Goal: Task Accomplishment & Management: Use online tool/utility

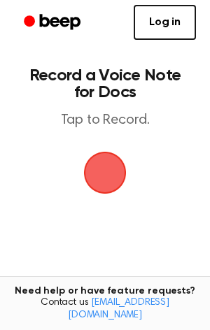
click at [92, 186] on span "button" at bounding box center [104, 172] width 39 height 39
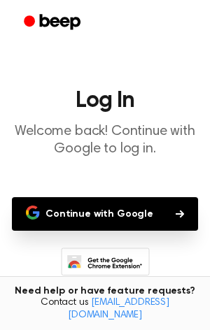
click at [134, 214] on button "Continue with Google" at bounding box center [105, 214] width 186 height 34
click at [145, 220] on button "Continue with Google" at bounding box center [105, 214] width 186 height 34
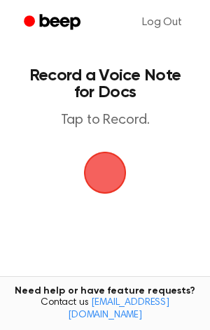
click at [110, 177] on span "button" at bounding box center [104, 172] width 39 height 39
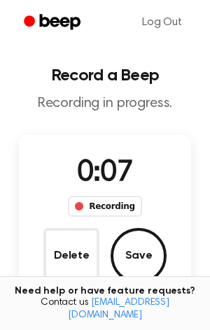
click at [62, 160] on div "0:07 Recording" at bounding box center [105, 184] width 96 height 65
click at [111, 206] on div "Recording" at bounding box center [104, 206] width 73 height 21
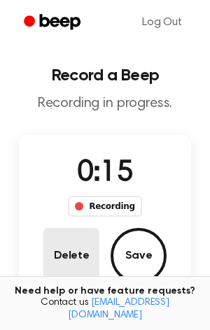
click at [92, 247] on button "Delete" at bounding box center [71, 256] width 56 height 56
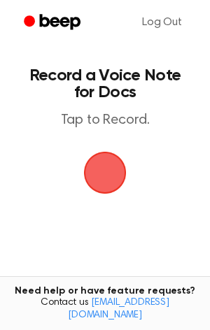
click at [106, 157] on span "button" at bounding box center [104, 172] width 39 height 39
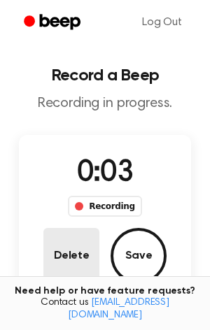
click at [80, 255] on button "Delete" at bounding box center [71, 256] width 56 height 56
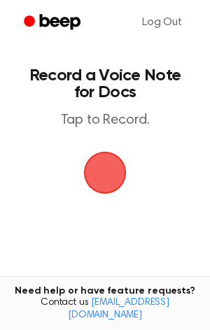
click at [92, 178] on span "button" at bounding box center [104, 172] width 39 height 39
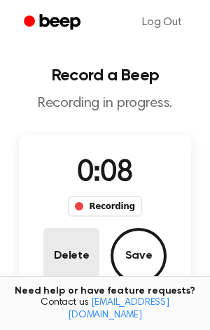
click at [59, 246] on button "Delete" at bounding box center [71, 256] width 56 height 56
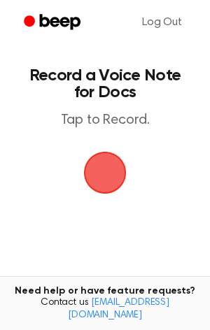
click at [108, 169] on span "button" at bounding box center [105, 173] width 43 height 43
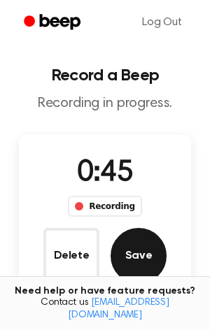
click at [151, 253] on button "Save" at bounding box center [138, 256] width 56 height 56
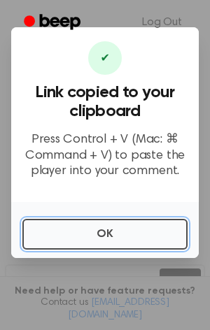
click at [122, 244] on button "OK" at bounding box center [104, 234] width 165 height 31
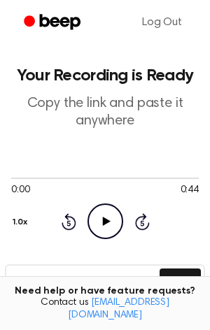
click at [103, 210] on icon "Play Audio" at bounding box center [105, 221] width 36 height 36
click at [109, 215] on icon "Pause Audio" at bounding box center [105, 221] width 36 height 36
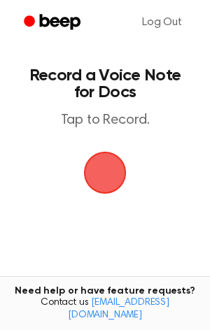
click at [103, 180] on span "button" at bounding box center [105, 173] width 50 height 50
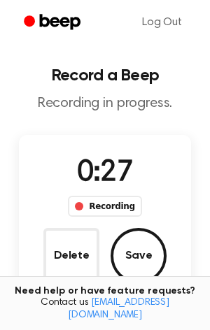
click at [148, 287] on div "Need help or have feature requests? Contact us [EMAIL_ADDRESS][DOMAIN_NAME]" at bounding box center [105, 303] width 210 height 55
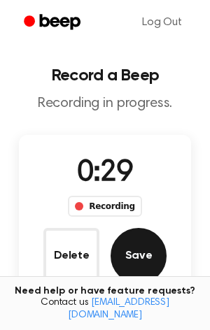
click at [127, 259] on button "Save" at bounding box center [138, 256] width 56 height 56
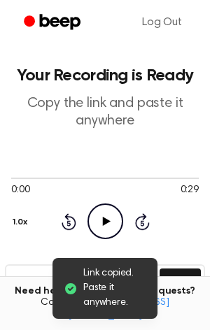
click at [110, 211] on icon "Play Audio" at bounding box center [105, 221] width 36 height 36
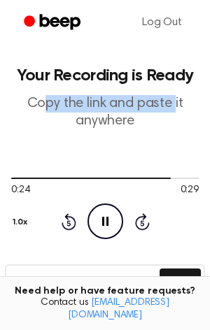
drag, startPoint x: 175, startPoint y: 98, endPoint x: 54, endPoint y: 108, distance: 122.0
click at [54, 108] on p "Copy the link and paste it anywhere" at bounding box center [104, 112] width 187 height 35
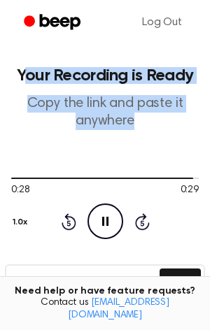
drag, startPoint x: 24, startPoint y: 73, endPoint x: 133, endPoint y: 138, distance: 126.6
click at [133, 138] on main "Your Recording is Ready Copy the link and paste it anywhere 0:28 0:29 Your brow…" at bounding box center [105, 285] width 210 height 571
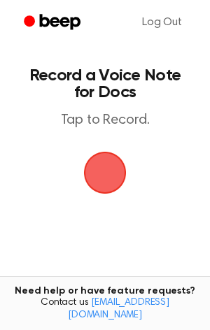
click at [106, 182] on span "button" at bounding box center [105, 172] width 54 height 54
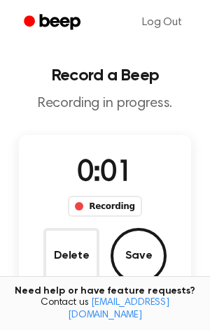
click at [86, 203] on div "Recording" at bounding box center [104, 206] width 73 height 21
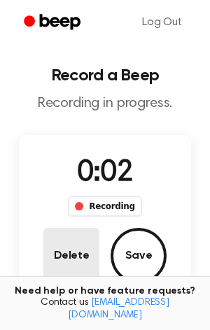
click at [72, 253] on button "Delete" at bounding box center [71, 256] width 56 height 56
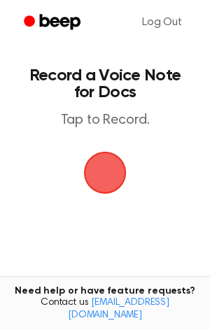
click at [145, 127] on p "Tap to Record." at bounding box center [104, 120] width 159 height 17
click at [122, 161] on div "button" at bounding box center [105, 173] width 42 height 42
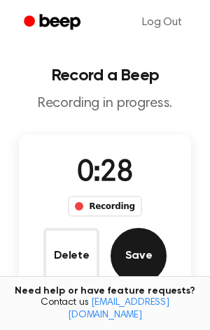
click at [138, 265] on button "Save" at bounding box center [138, 256] width 56 height 56
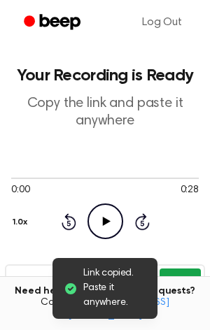
click at [182, 275] on button "Copy" at bounding box center [179, 281] width 41 height 26
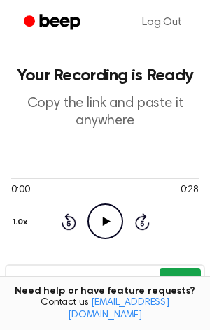
click at [191, 273] on button "Copy" at bounding box center [179, 281] width 41 height 26
click at [169, 276] on button "Copy" at bounding box center [179, 281] width 41 height 26
